Goal: Information Seeking & Learning: Learn about a topic

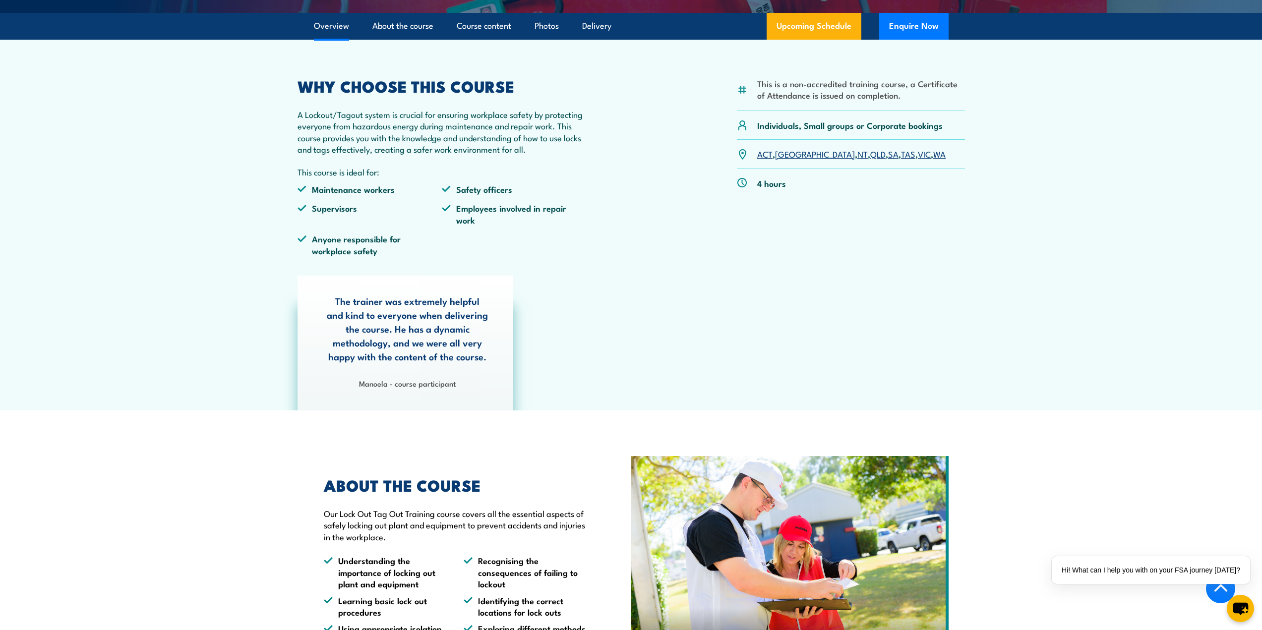
scroll to position [248, 0]
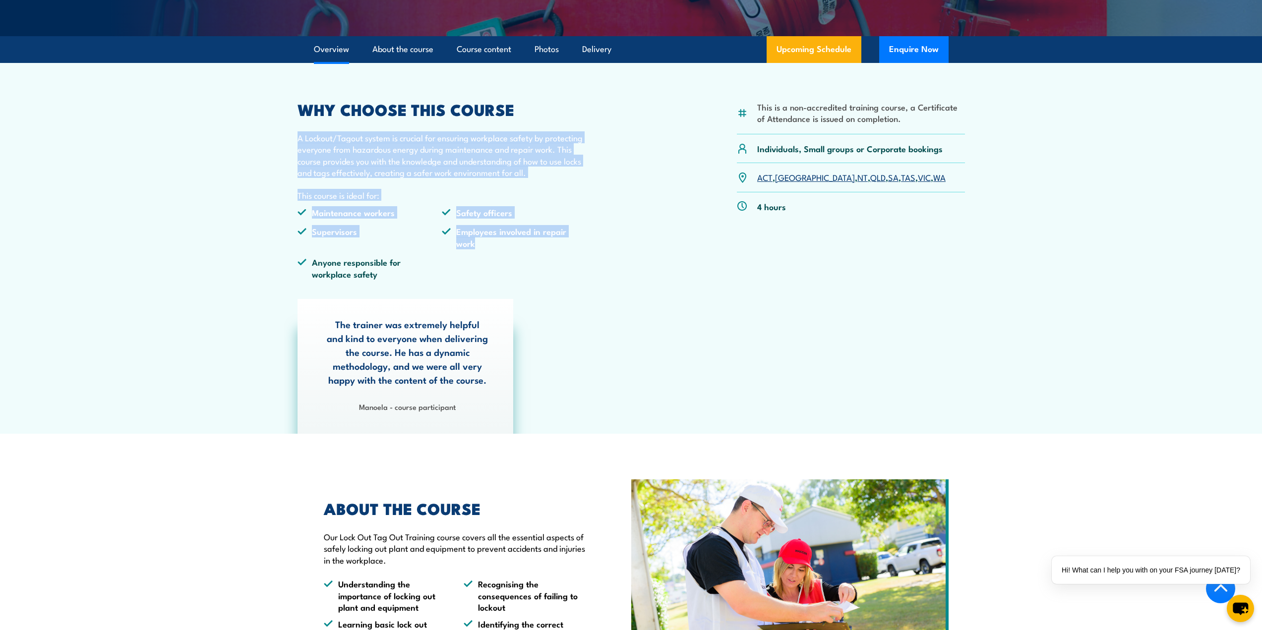
drag, startPoint x: 343, startPoint y: 154, endPoint x: 580, endPoint y: 265, distance: 261.9
click at [580, 265] on section "This is a non-accredited training course, a Certificate of Attendance is issued…" at bounding box center [631, 248] width 1262 height 371
click at [580, 265] on ul "Maintenance workers Safety officers Supervisors Employees involved in repair wo…" at bounding box center [442, 247] width 290 height 80
drag, startPoint x: 472, startPoint y: 241, endPoint x: 271, endPoint y: 140, distance: 225.5
click at [271, 140] on section "This is a non-accredited training course, a Certificate of Attendance is issued…" at bounding box center [631, 248] width 1262 height 371
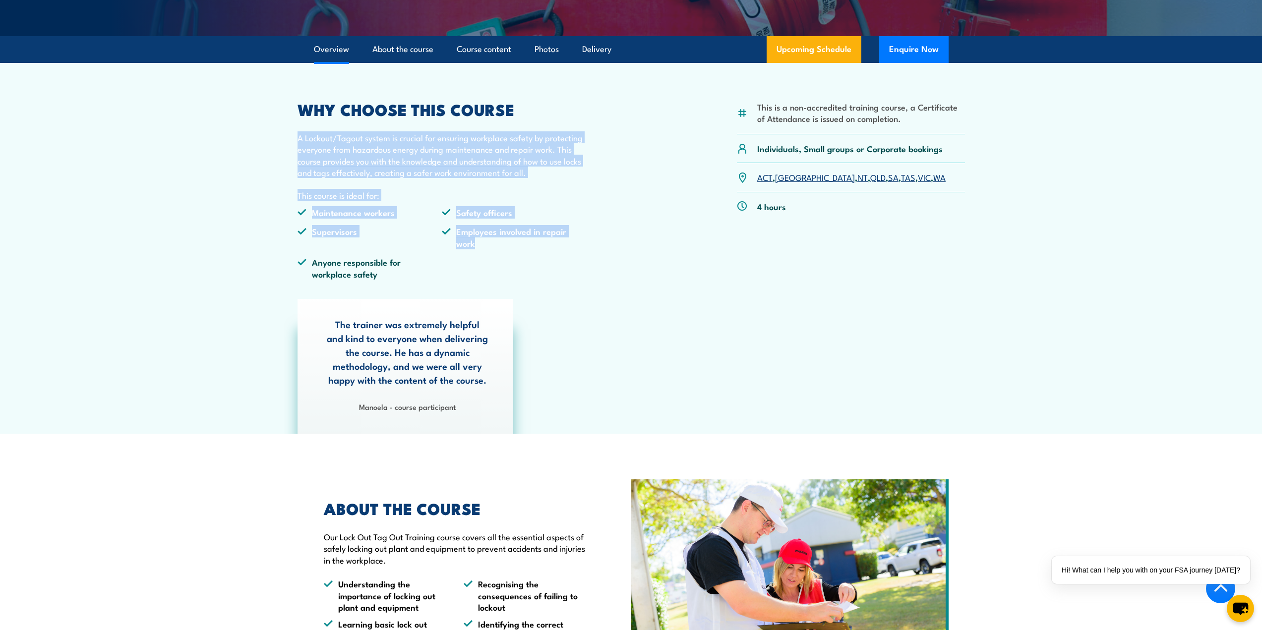
click at [271, 140] on section "This is a non-accredited training course, a Certificate of Attendance is issued…" at bounding box center [631, 248] width 1262 height 371
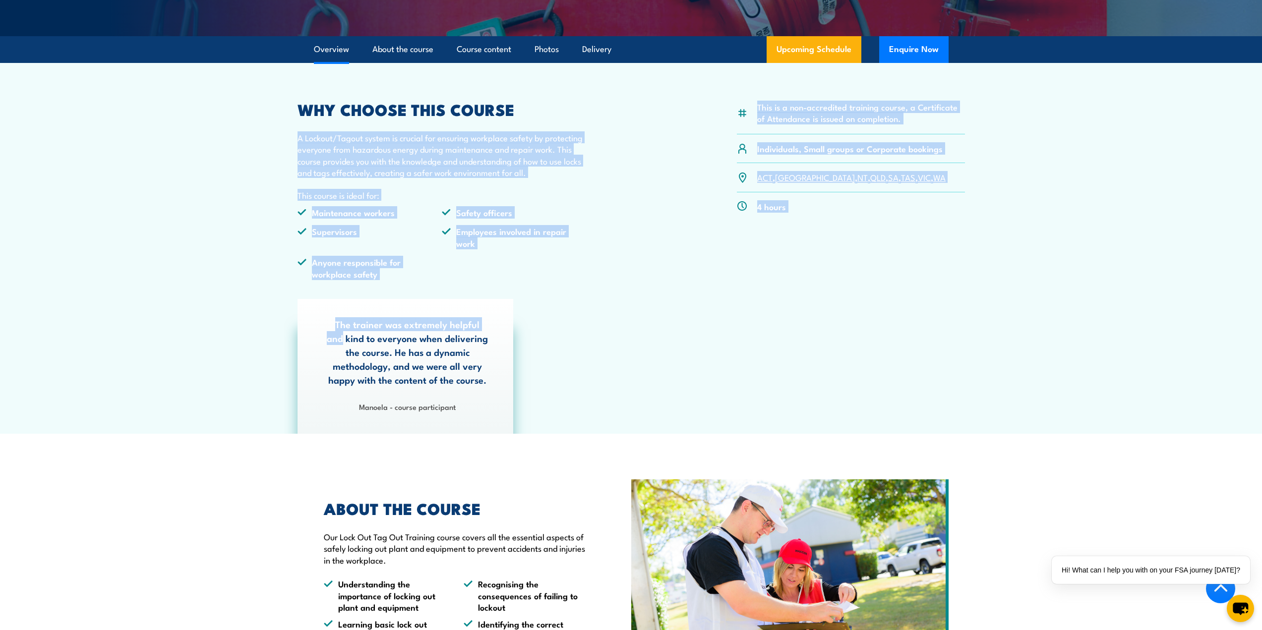
drag, startPoint x: 345, startPoint y: 179, endPoint x: 751, endPoint y: 299, distance: 424.0
click at [751, 299] on section "This is a non-accredited training course, a Certificate of Attendance is issued…" at bounding box center [631, 248] width 1262 height 371
click at [751, 299] on div "The trainer was extremely helpful and kind to everyone when delivering the cour…" at bounding box center [630, 366] width 677 height 135
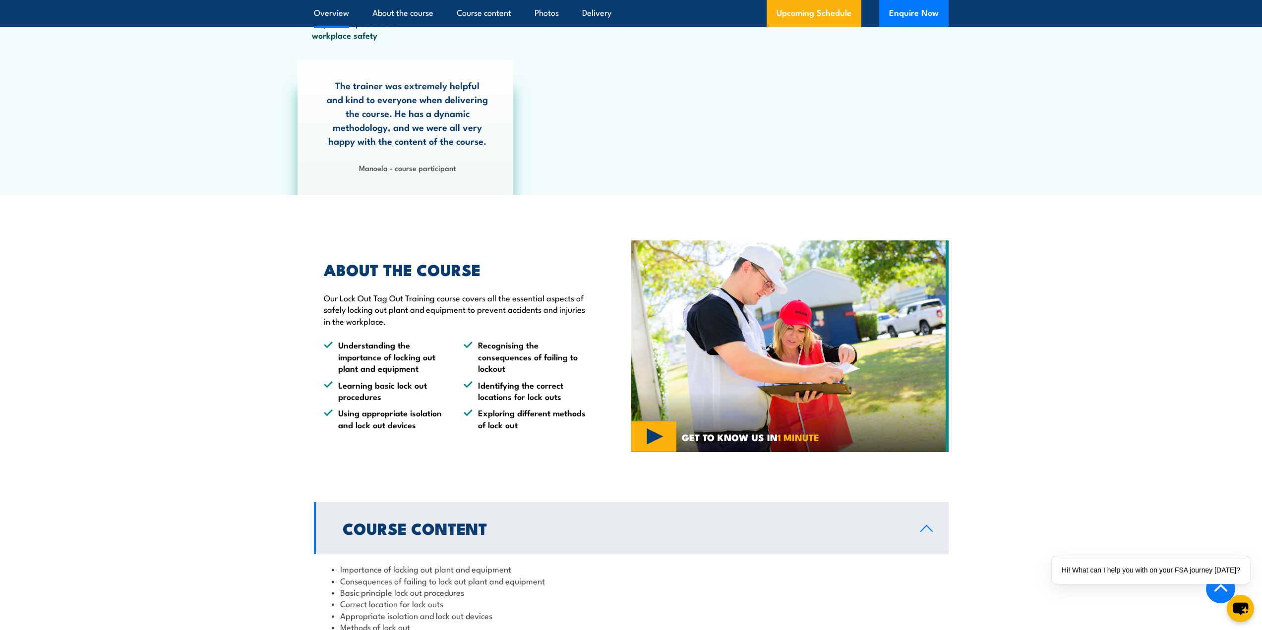
scroll to position [496, 0]
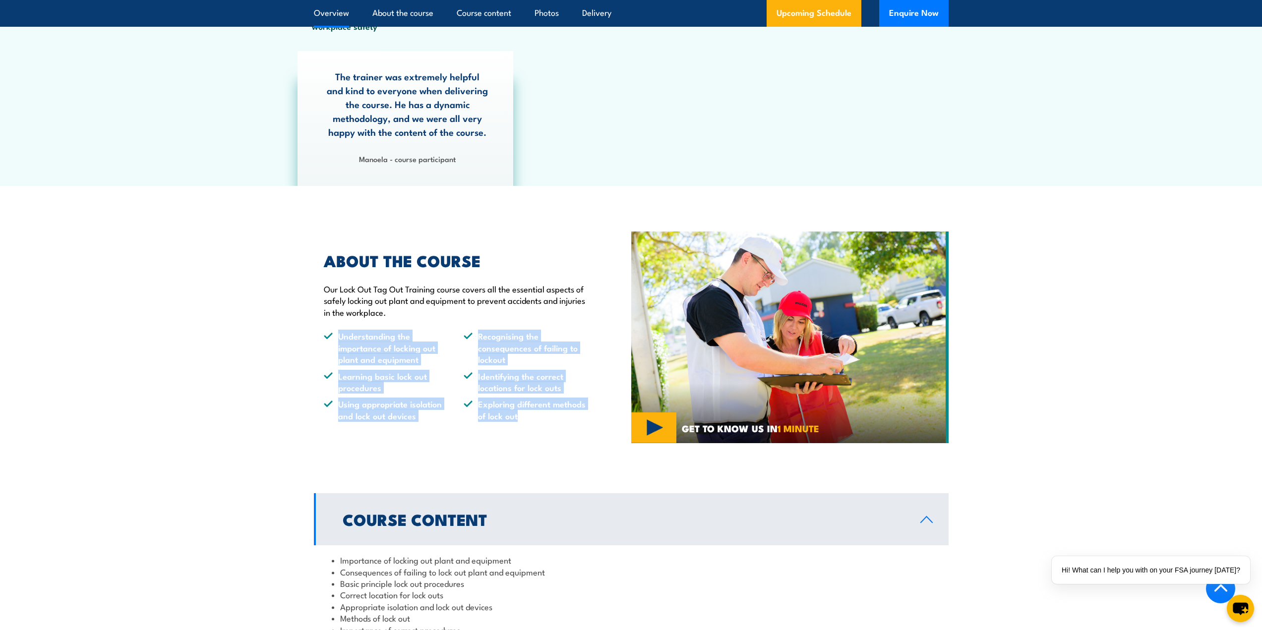
drag, startPoint x: 354, startPoint y: 339, endPoint x: 545, endPoint y: 423, distance: 208.4
click at [545, 423] on div "ABOUT THE COURSE Our Lock Out Tag Out Training course covers all the essential …" at bounding box center [472, 338] width 317 height 218
drag, startPoint x: 542, startPoint y: 412, endPoint x: 267, endPoint y: 345, distance: 283.4
click at [268, 345] on section "ABOUT THE COURSE Our Lock Out Tag Out Training course covers all the essential …" at bounding box center [631, 338] width 1262 height 218
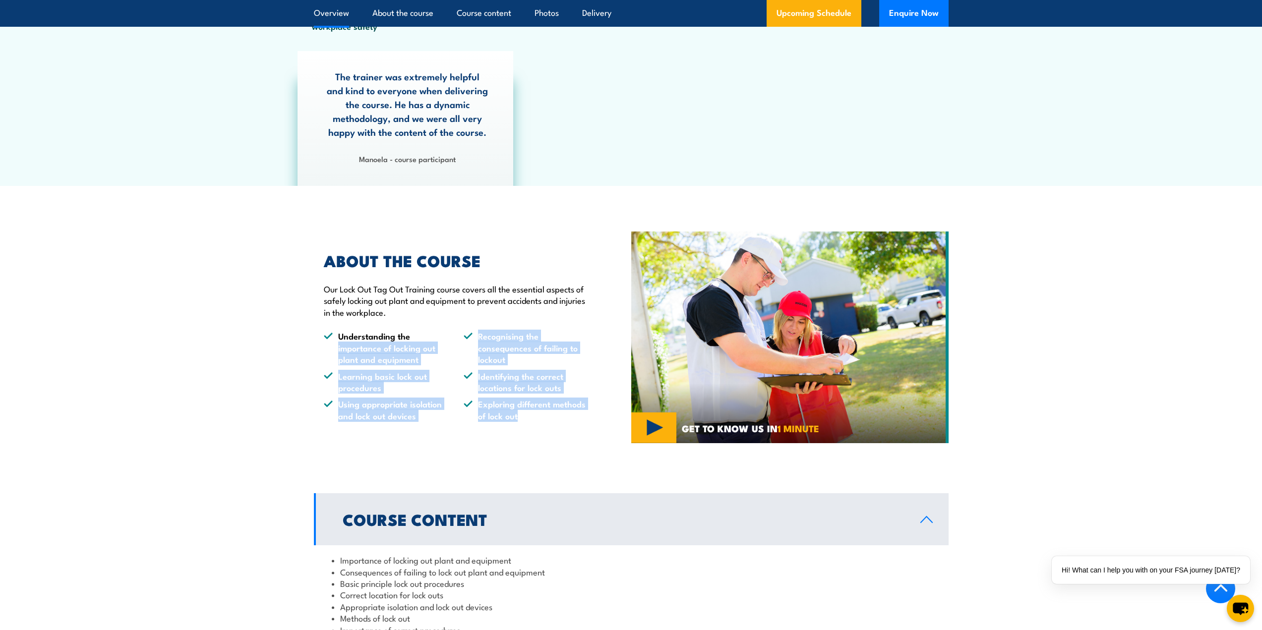
click at [267, 345] on section "ABOUT THE COURSE Our Lock Out Tag Out Training course covers all the essential …" at bounding box center [631, 338] width 1262 height 218
